Goal: Task Accomplishment & Management: Complete application form

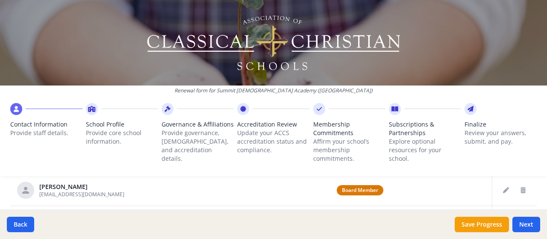
scroll to position [388, 0]
click at [520, 191] on icon "Delete staff" at bounding box center [522, 191] width 5 height 6
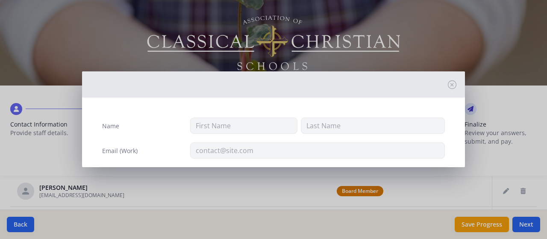
type input "Bob"
type input "Bryant"
type input "[EMAIL_ADDRESS][DOMAIN_NAME]"
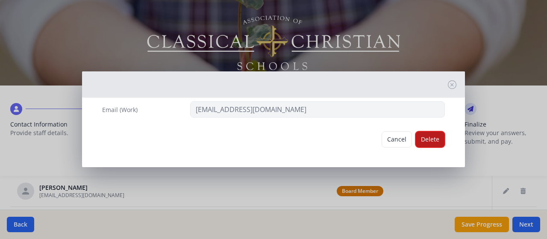
click at [422, 135] on button "Delete" at bounding box center [429, 139] width 29 height 16
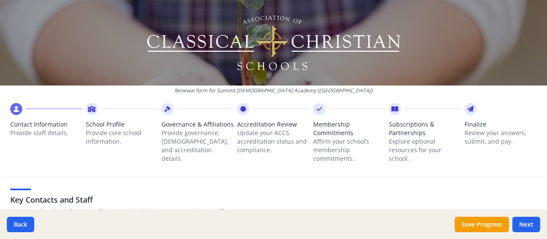
scroll to position [214, 0]
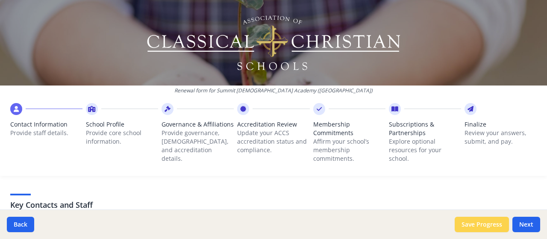
click at [467, 221] on button "Save Progress" at bounding box center [482, 224] width 54 height 15
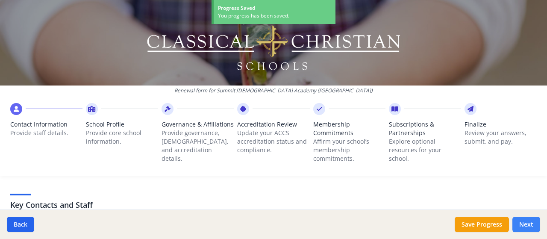
click at [524, 222] on button "Next" at bounding box center [526, 224] width 28 height 15
type input "(757) 867-7005"
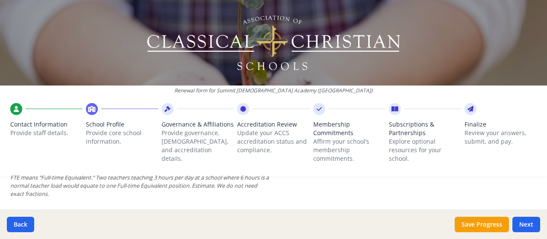
scroll to position [0, 0]
